Goal: Information Seeking & Learning: Learn about a topic

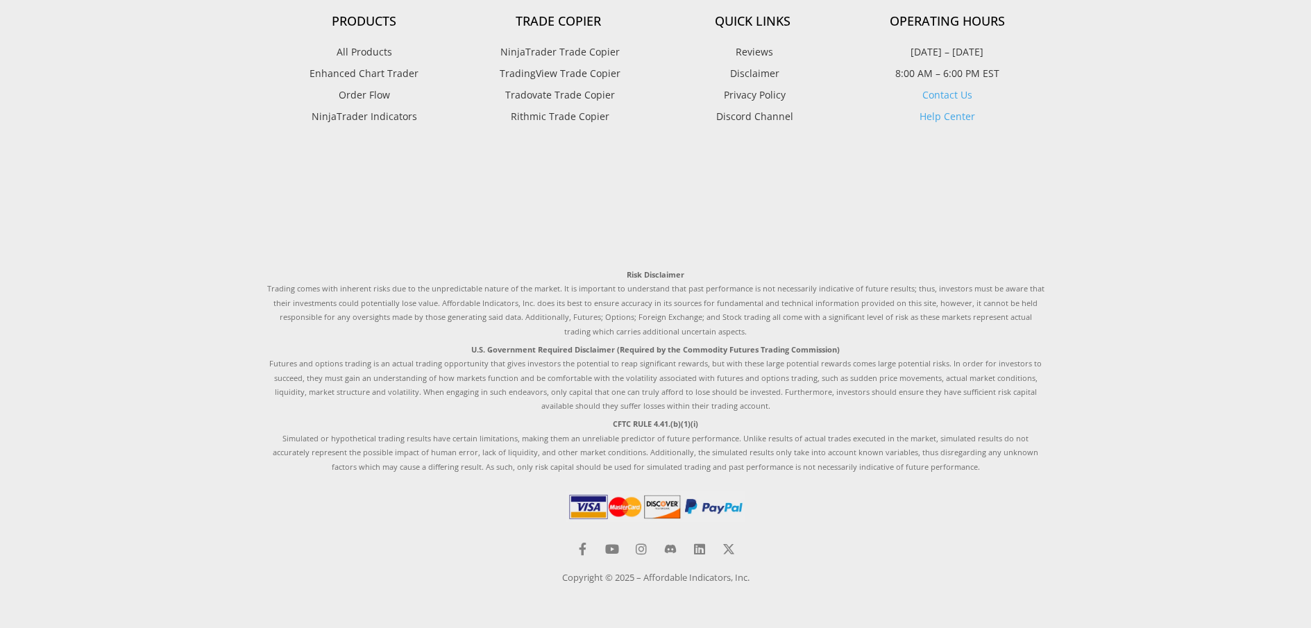
scroll to position [4750, 0]
click at [0, 0] on link "Impact Order Flow" at bounding box center [0, 0] width 0 height 0
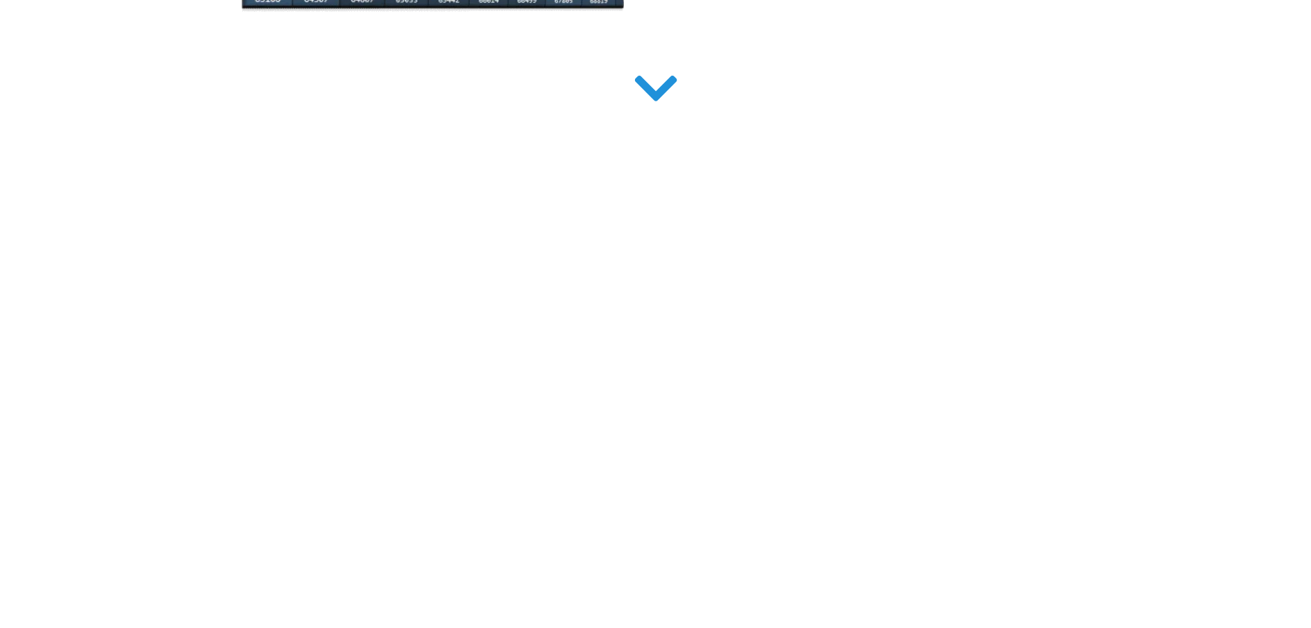
scroll to position [4843, 0]
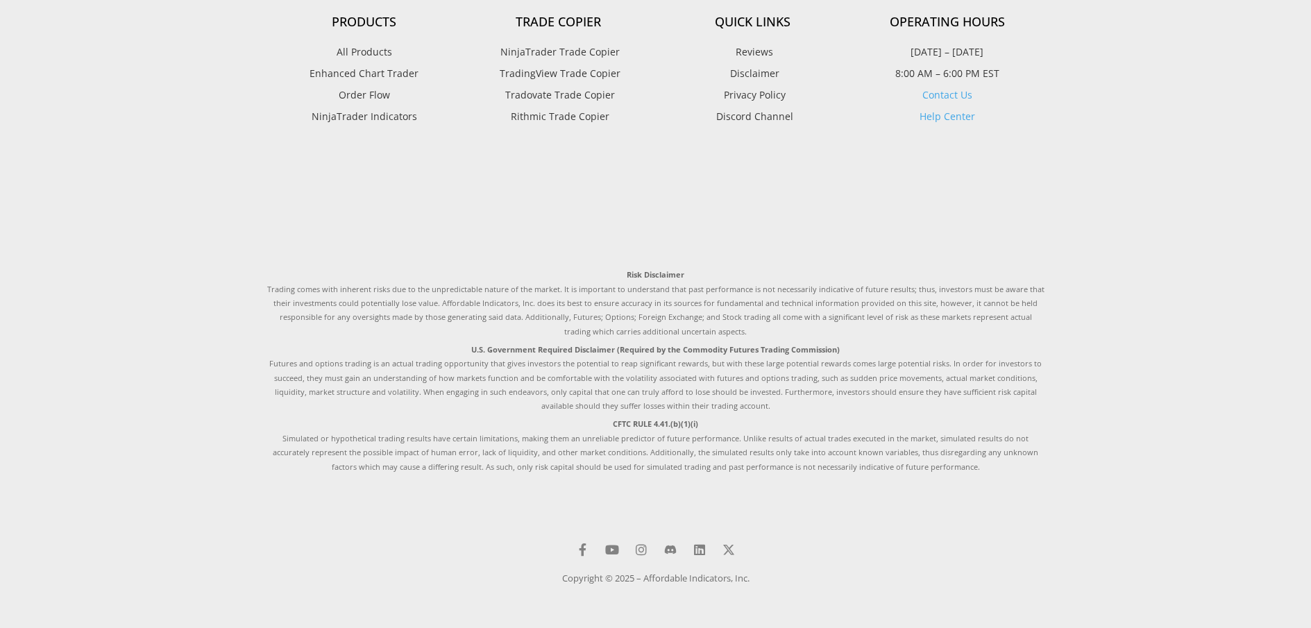
click at [0, 0] on link "Custom Drawing Tools" at bounding box center [0, 0] width 0 height 0
click at [0, 0] on link "Custom Strategies" at bounding box center [0, 0] width 0 height 0
click at [0, 0] on button "Toggle fullscreen" at bounding box center [0, 0] width 0 height 0
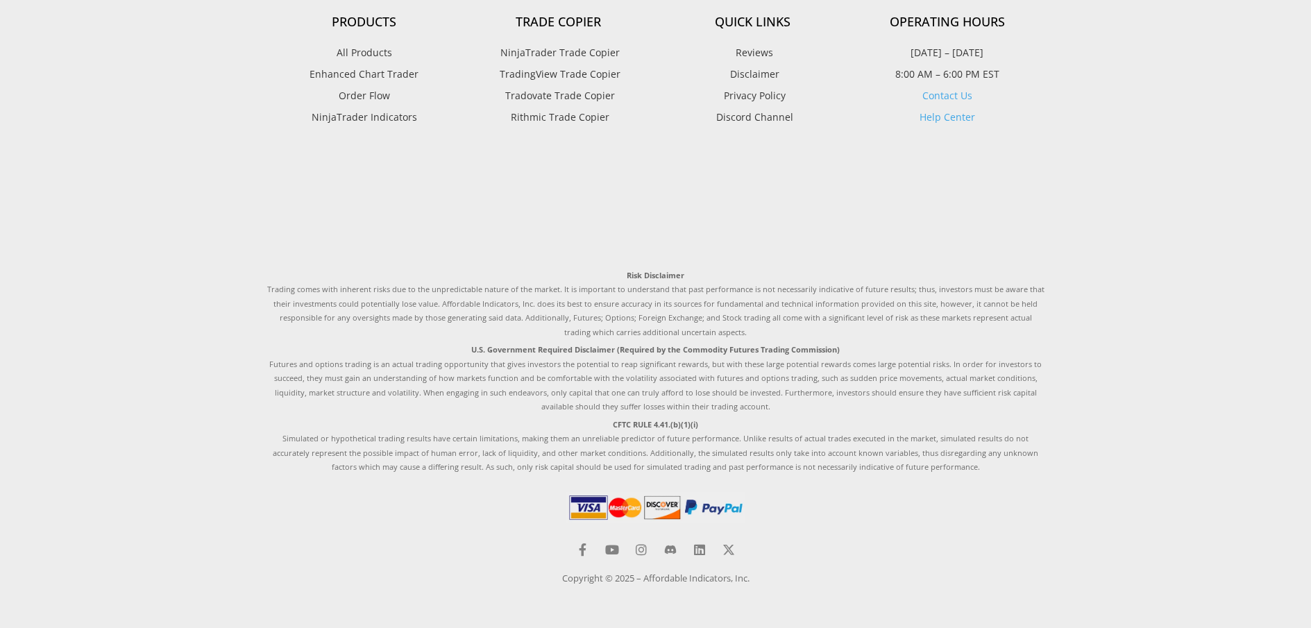
click at [920, 124] on link "Help Center" at bounding box center [948, 116] width 56 height 13
